Goal: Information Seeking & Learning: Learn about a topic

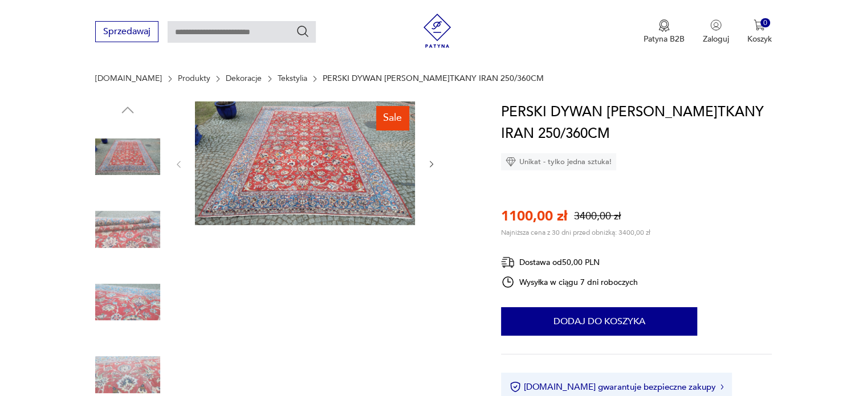
scroll to position [57, 0]
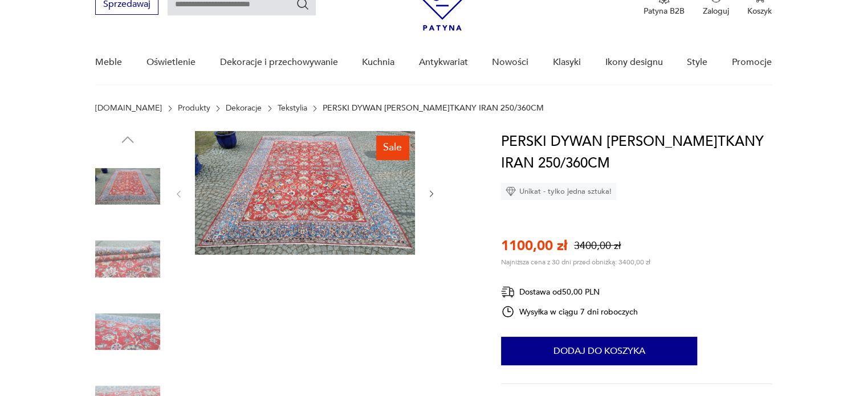
click at [429, 193] on icon "button" at bounding box center [432, 194] width 10 height 10
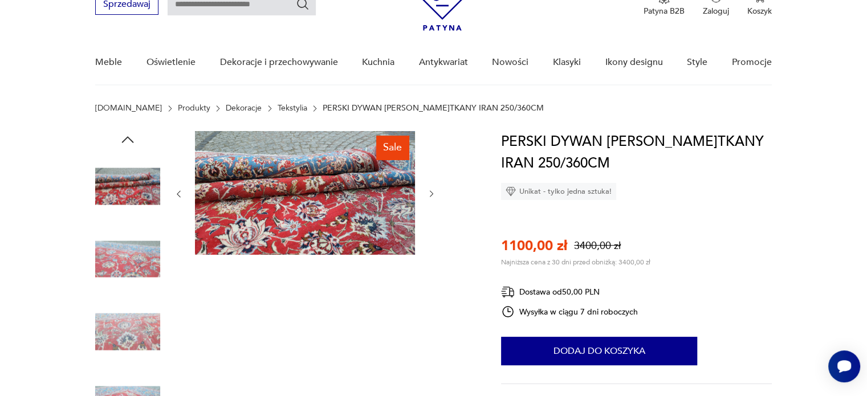
scroll to position [0, 0]
click at [428, 193] on icon "button" at bounding box center [432, 194] width 10 height 10
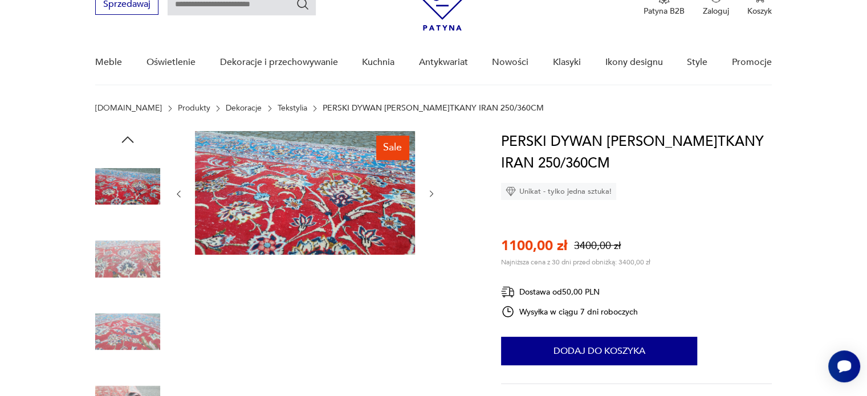
click at [428, 193] on icon "button" at bounding box center [432, 194] width 10 height 10
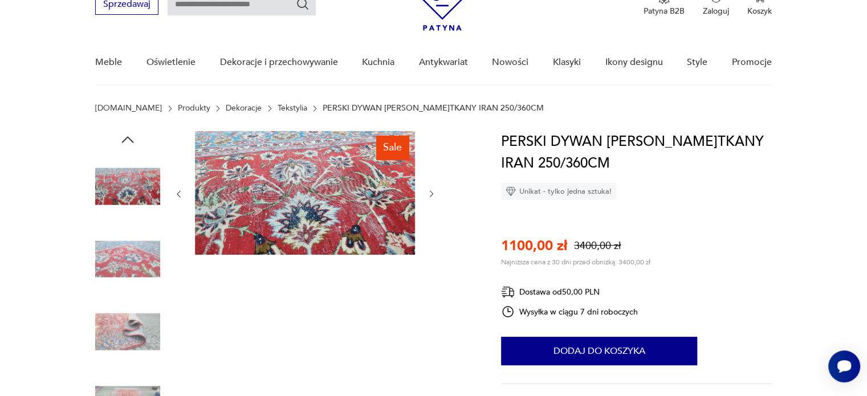
click at [428, 193] on icon "button" at bounding box center [432, 194] width 10 height 10
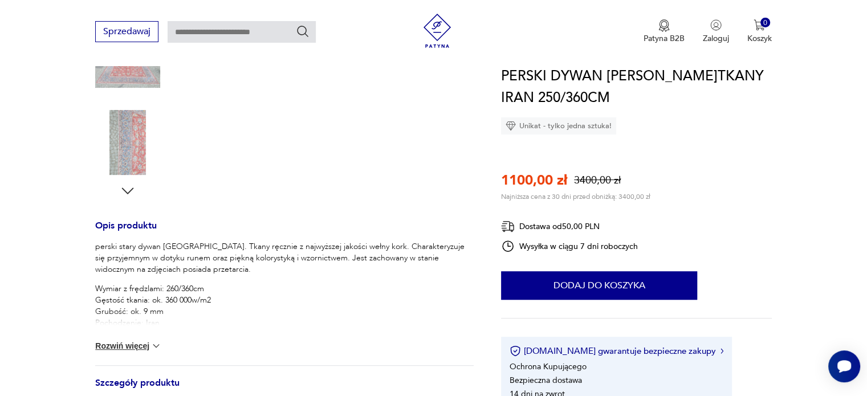
scroll to position [342, 0]
